Goal: Find specific page/section: Find specific page/section

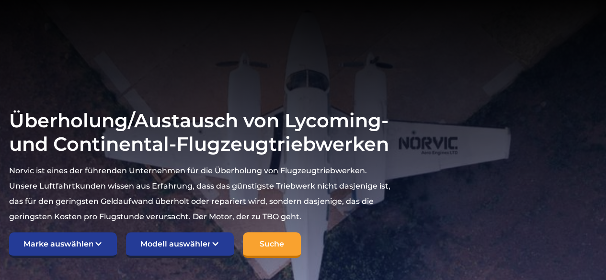
scroll to position [144, 0]
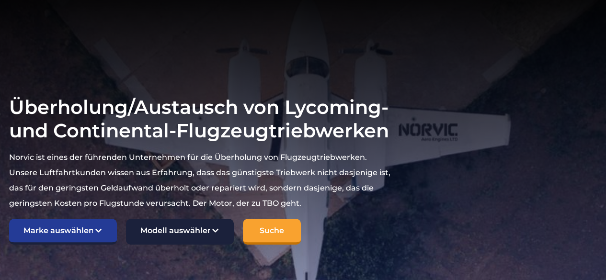
click at [198, 219] on select "Modell auswählen Amerikanischer Meister 7KCAB Bellanca Citabria IO-320-E2A Buch…" at bounding box center [180, 232] width 108 height 26
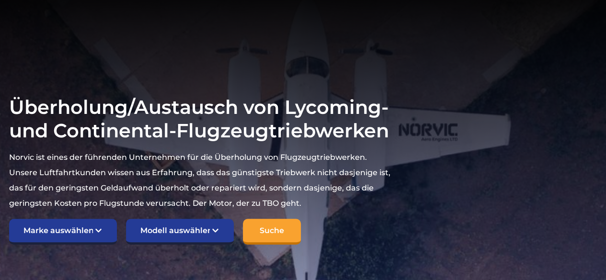
click at [364, 246] on section "Überholung/Austausch von Lycoming- und Continental-Flugzeugtriebwerken Norvic i…" at bounding box center [303, 170] width 606 height 384
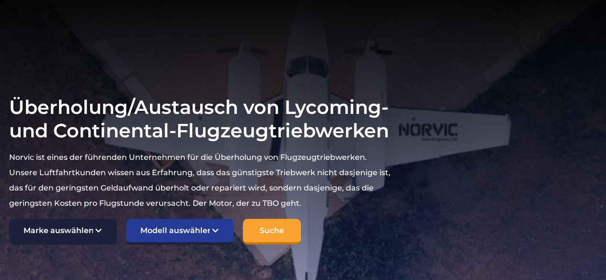
click at [97, 219] on select "Marke auswählen TCM Kontinental Lycoming" at bounding box center [63, 232] width 108 height 26
select select "Lycoming"
click at [9, 219] on select "Marke auswählen TCM Kontinental Lycoming" at bounding box center [63, 232] width 108 height 26
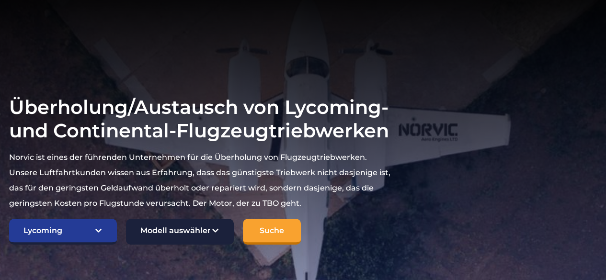
click at [218, 219] on select "Modell auswählen Amerikanischer Meister 7KCAB Bellanca Citabria IO-320-E2A Buch…" at bounding box center [180, 232] width 108 height 26
select select "694"
click at [126, 219] on select "Modell auswählen Amerikanischer Meister 7KCAB Bellanca Citabria IO-320-E2A Buch…" at bounding box center [180, 232] width 108 height 26
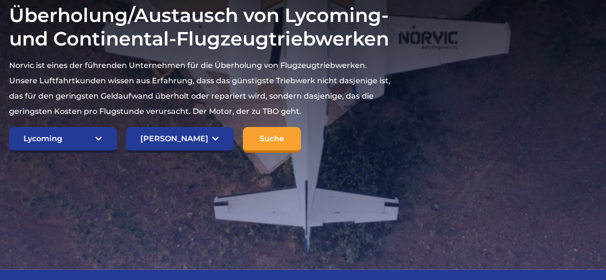
scroll to position [240, 0]
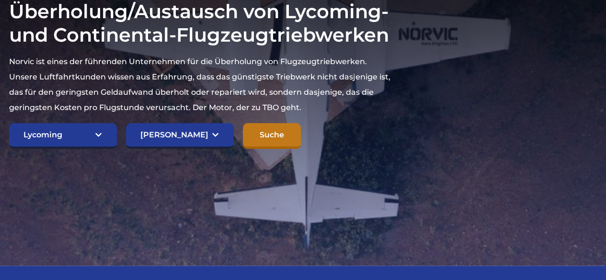
click at [278, 126] on input "Suche" at bounding box center [272, 136] width 58 height 26
